Goal: Information Seeking & Learning: Learn about a topic

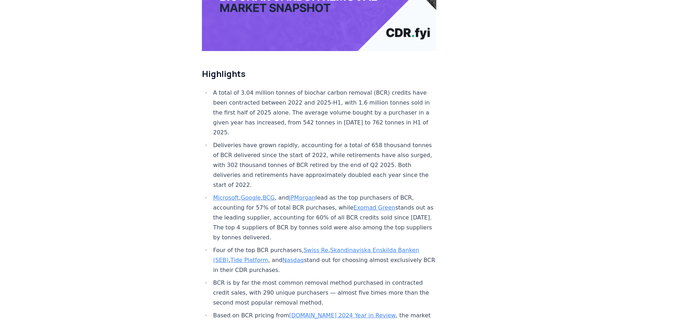
scroll to position [213, 0]
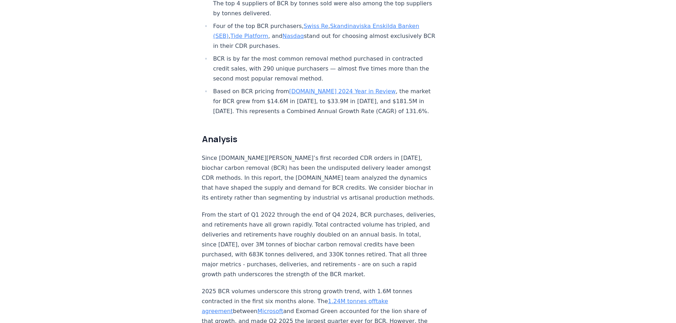
scroll to position [462, 0]
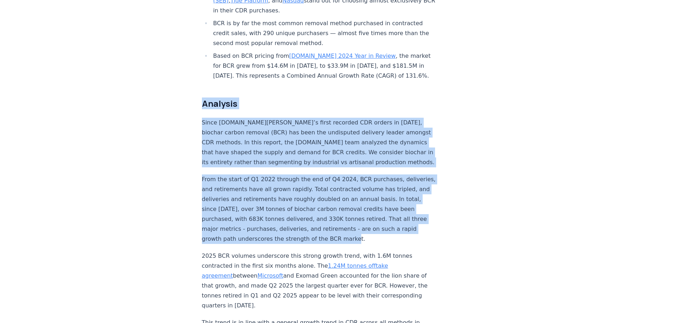
drag, startPoint x: 388, startPoint y: 214, endPoint x: 201, endPoint y: 83, distance: 228.7
click at [203, 98] on h2 "Analysis" at bounding box center [319, 103] width 235 height 11
drag, startPoint x: 203, startPoint y: 83, endPoint x: 391, endPoint y: 221, distance: 233.2
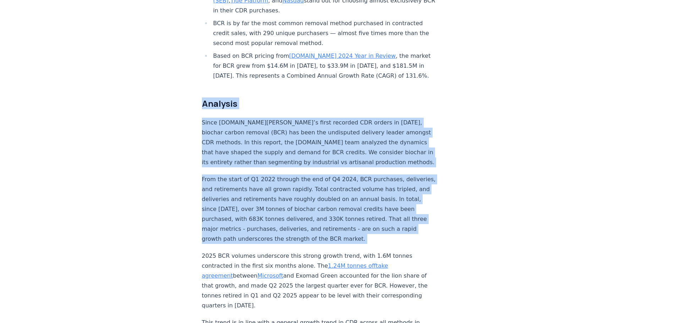
click at [390, 216] on p "From the start of Q1 2022 through the end of Q4 2024, BCR purchases, deliveries…" at bounding box center [319, 210] width 235 height 70
drag, startPoint x: 371, startPoint y: 207, endPoint x: 258, endPoint y: 136, distance: 133.8
click at [258, 136] on p "Since [DOMAIN_NAME][PERSON_NAME]’s first recorded CDR orders in [DATE], biochar…" at bounding box center [319, 143] width 235 height 50
drag, startPoint x: 205, startPoint y: 86, endPoint x: 383, endPoint y: 220, distance: 222.4
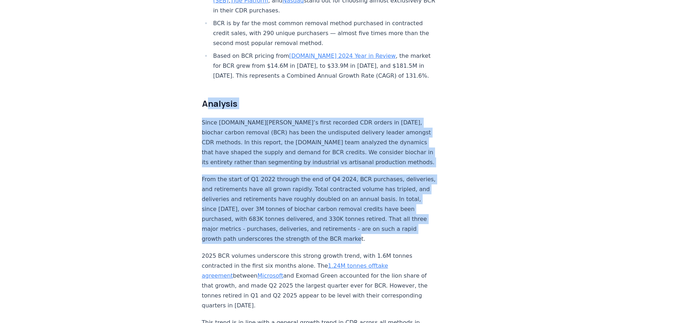
click at [388, 219] on p "From the start of Q1 2022 through the end of Q4 2024, BCR purchases, deliveries…" at bounding box center [319, 210] width 235 height 70
drag, startPoint x: 393, startPoint y: 218, endPoint x: 188, endPoint y: 63, distance: 257.3
drag, startPoint x: 386, startPoint y: 205, endPoint x: 387, endPoint y: 212, distance: 7.5
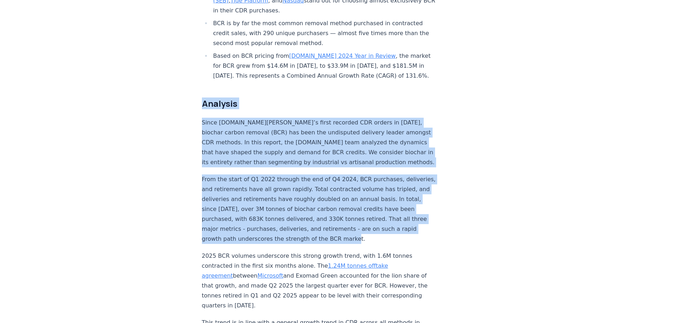
click at [386, 206] on p "From the start of Q1 2022 through the end of Q4 2024, BCR purchases, deliveries…" at bounding box center [319, 210] width 235 height 70
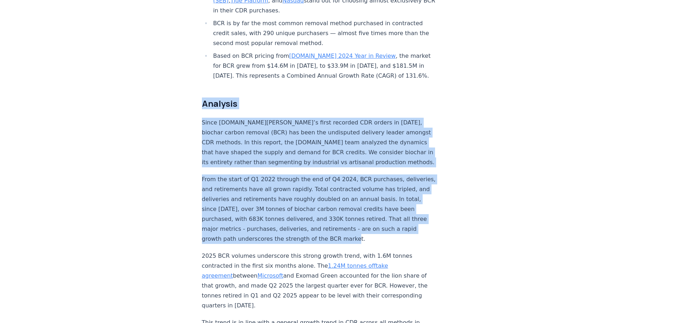
drag, startPoint x: 388, startPoint y: 216, endPoint x: 193, endPoint y: 80, distance: 237.5
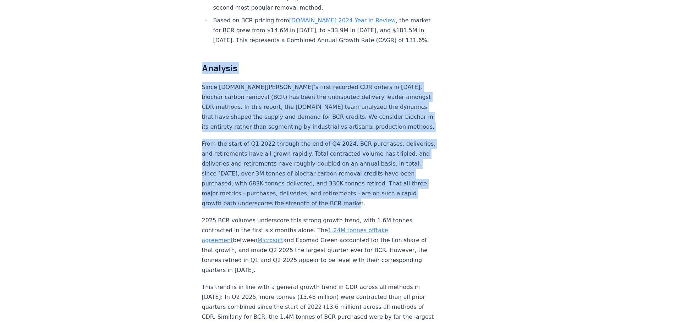
scroll to position [533, 0]
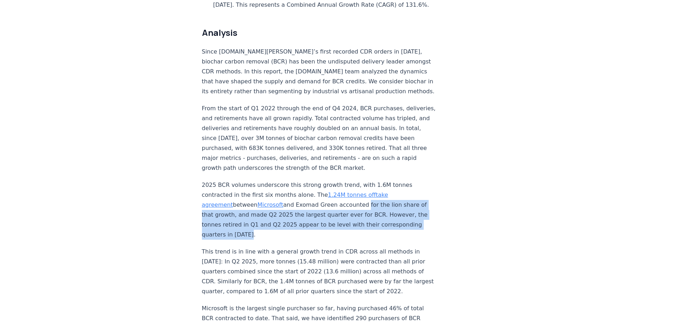
drag, startPoint x: 330, startPoint y: 186, endPoint x: 311, endPoint y: 212, distance: 31.5
click at [311, 211] on p "2025 BCR volumes underscore this strong growth trend, with 1.6M tonnes contract…" at bounding box center [319, 210] width 235 height 60
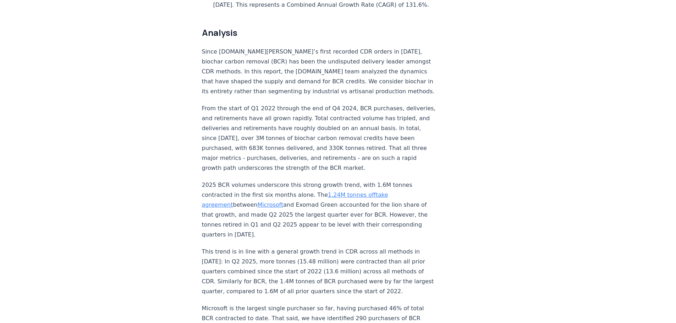
drag, startPoint x: 311, startPoint y: 225, endPoint x: 298, endPoint y: 226, distance: 13.2
click at [311, 247] on p "This trend is in line with a general growth trend in CDR across all methods in …" at bounding box center [319, 272] width 235 height 50
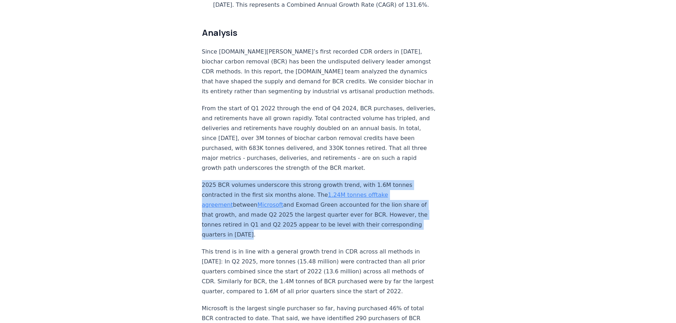
drag, startPoint x: 272, startPoint y: 212, endPoint x: 200, endPoint y: 163, distance: 86.9
drag, startPoint x: 203, startPoint y: 164, endPoint x: 203, endPoint y: 169, distance: 4.6
click at [203, 180] on p "2025 BCR volumes underscore this strong growth trend, with 1.6M tonnes contract…" at bounding box center [319, 210] width 235 height 60
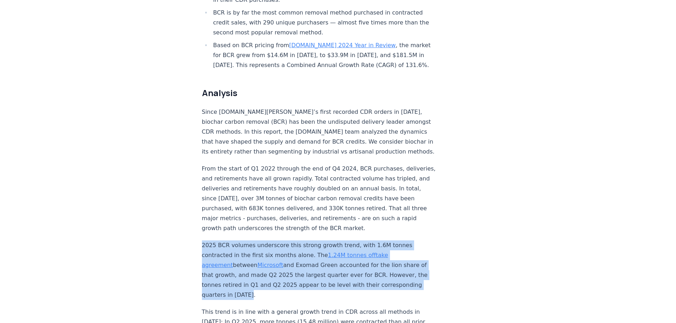
scroll to position [462, 0]
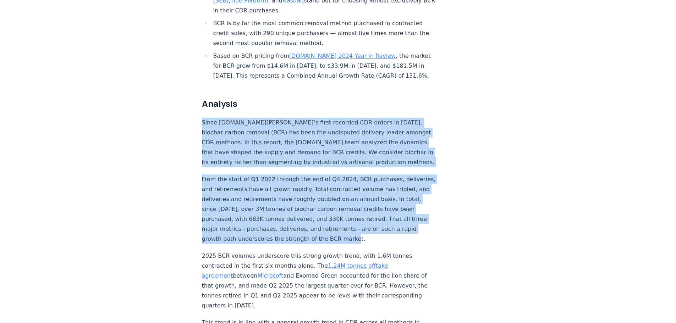
drag, startPoint x: 382, startPoint y: 219, endPoint x: 206, endPoint y: 104, distance: 210.1
click at [252, 129] on p "Since [DOMAIN_NAME][PERSON_NAME]’s first recorded CDR orders in [DATE], biochar…" at bounding box center [319, 143] width 235 height 50
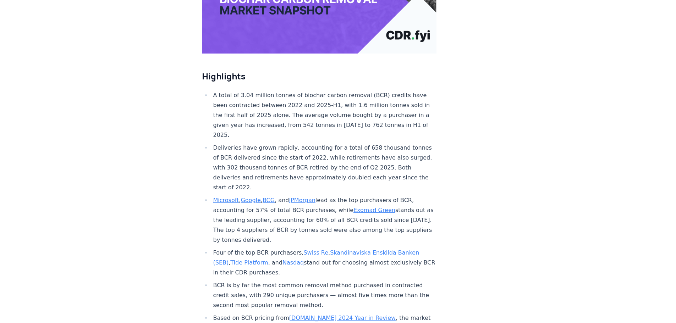
scroll to position [178, 0]
